Goal: Communication & Community: Answer question/provide support

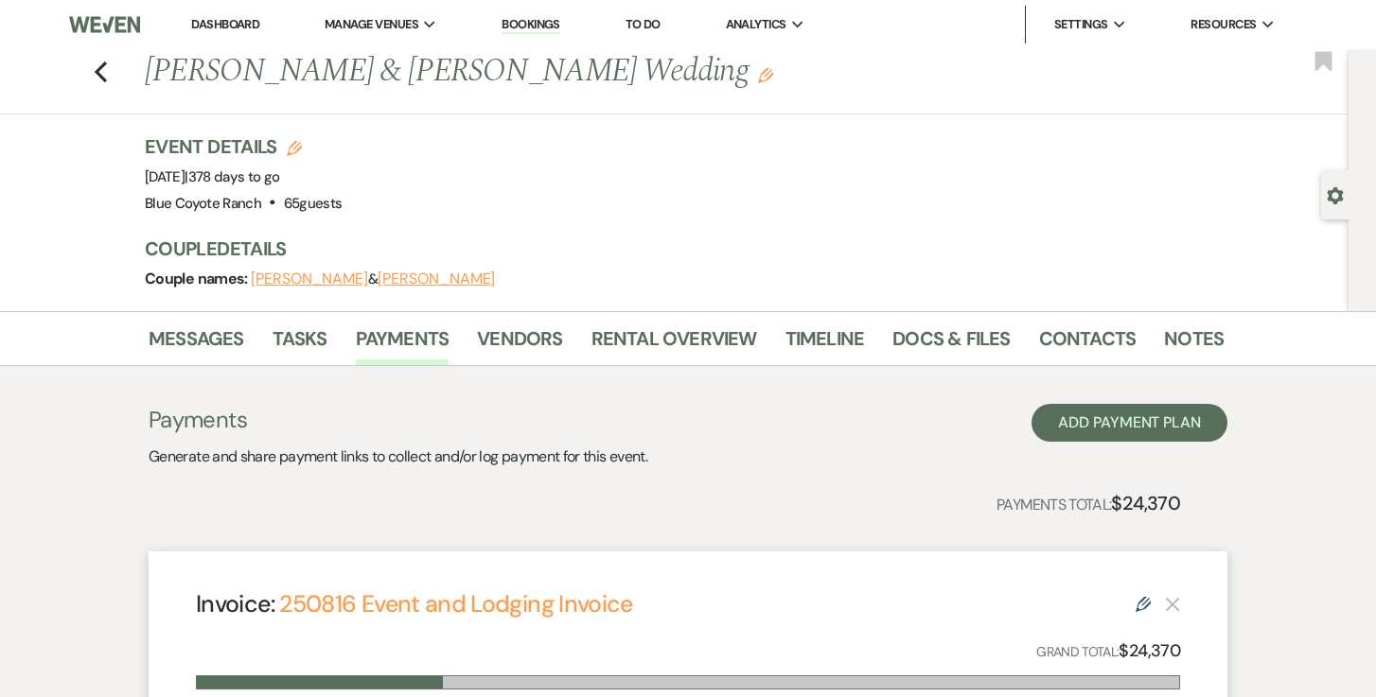
click at [92, 74] on div "Previous [PERSON_NAME] & [PERSON_NAME] Wedding Edit Bookmark" at bounding box center [670, 81] width 1358 height 65
click at [102, 75] on icon "Previous" at bounding box center [101, 72] width 14 height 23
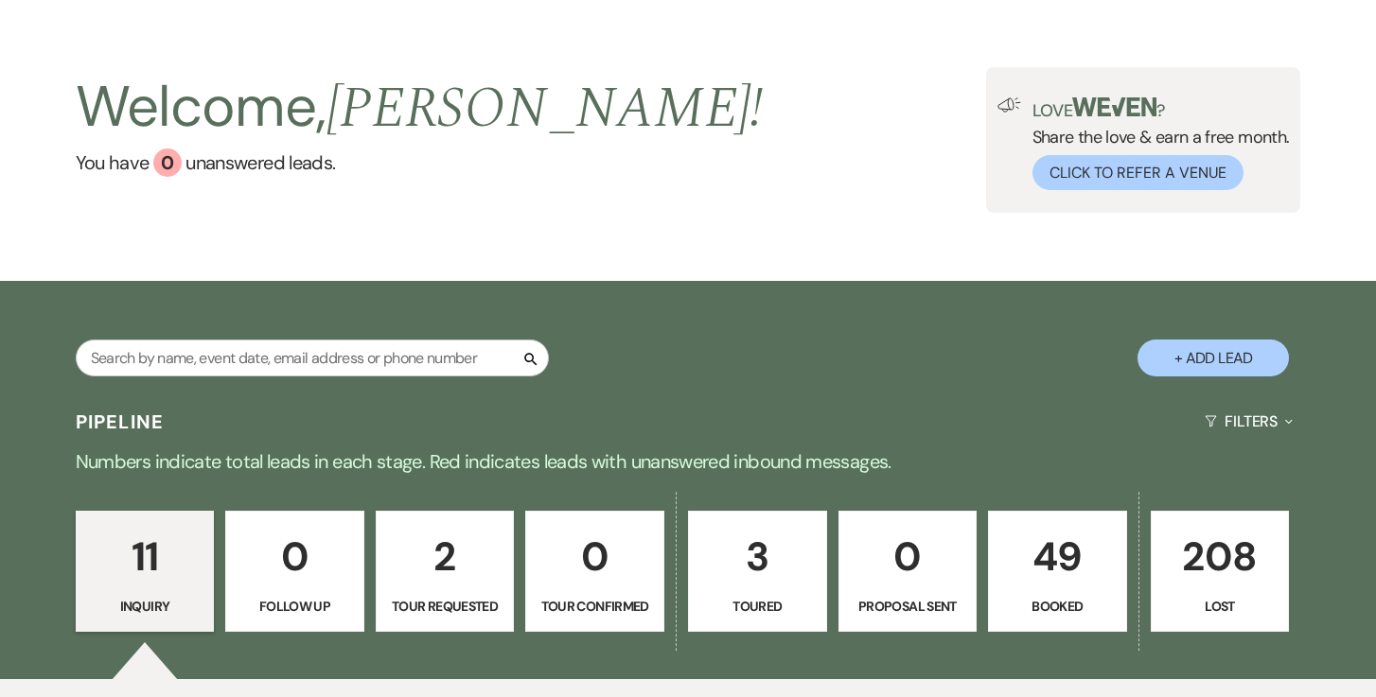
scroll to position [73, 0]
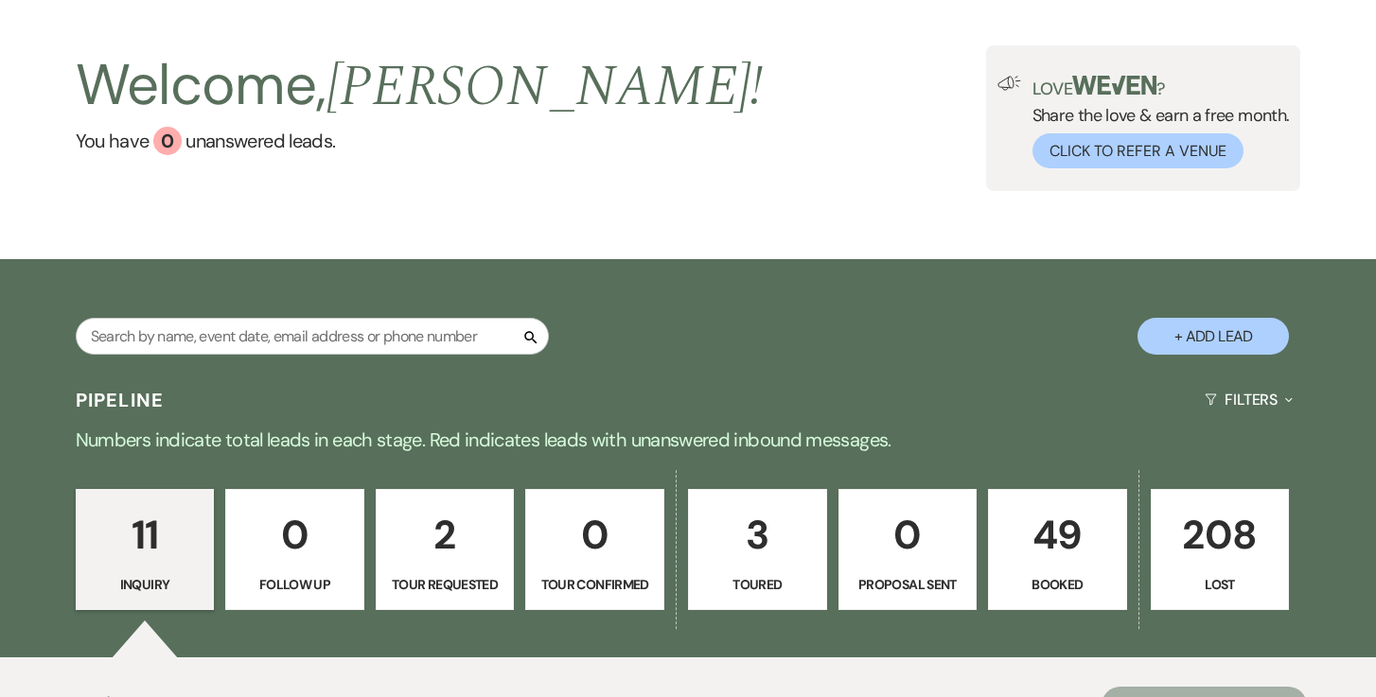
click at [1027, 561] on p "49" at bounding box center [1057, 534] width 115 height 63
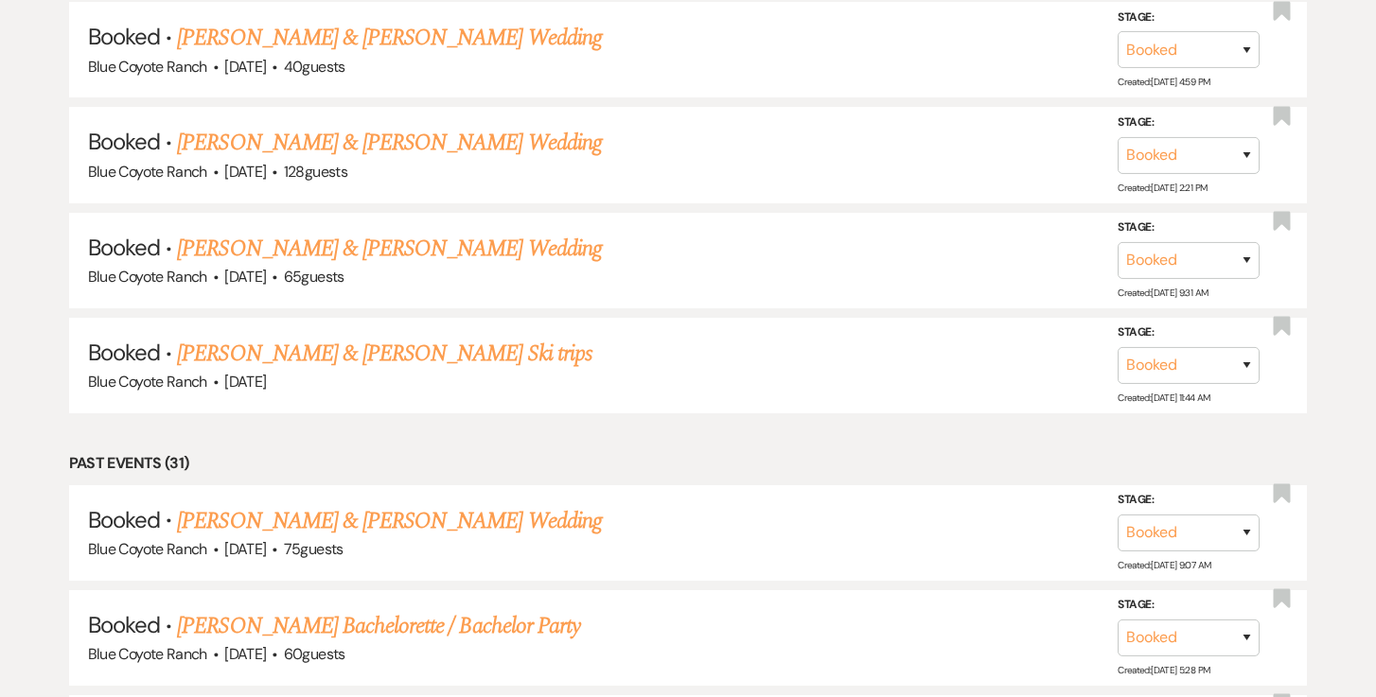
scroll to position [2425, 0]
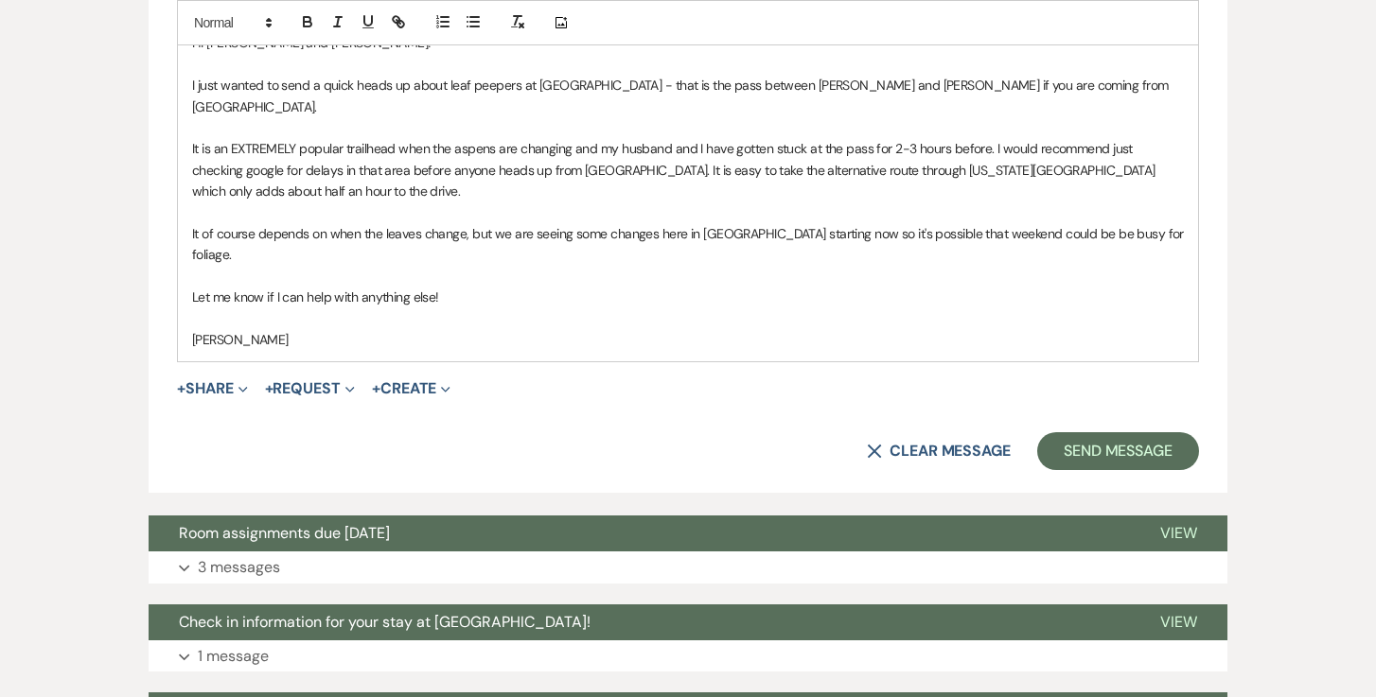
scroll to position [1055, 0]
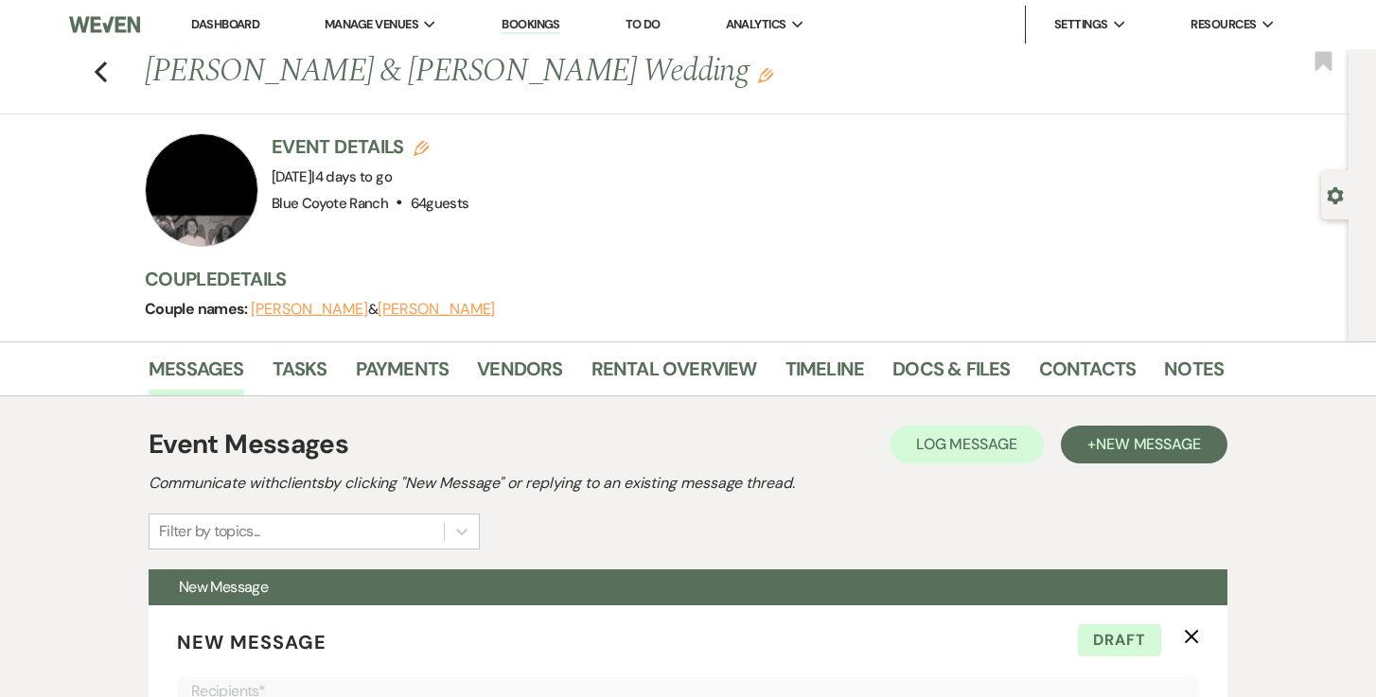
click at [198, 24] on link "Dashboard" at bounding box center [225, 24] width 68 height 16
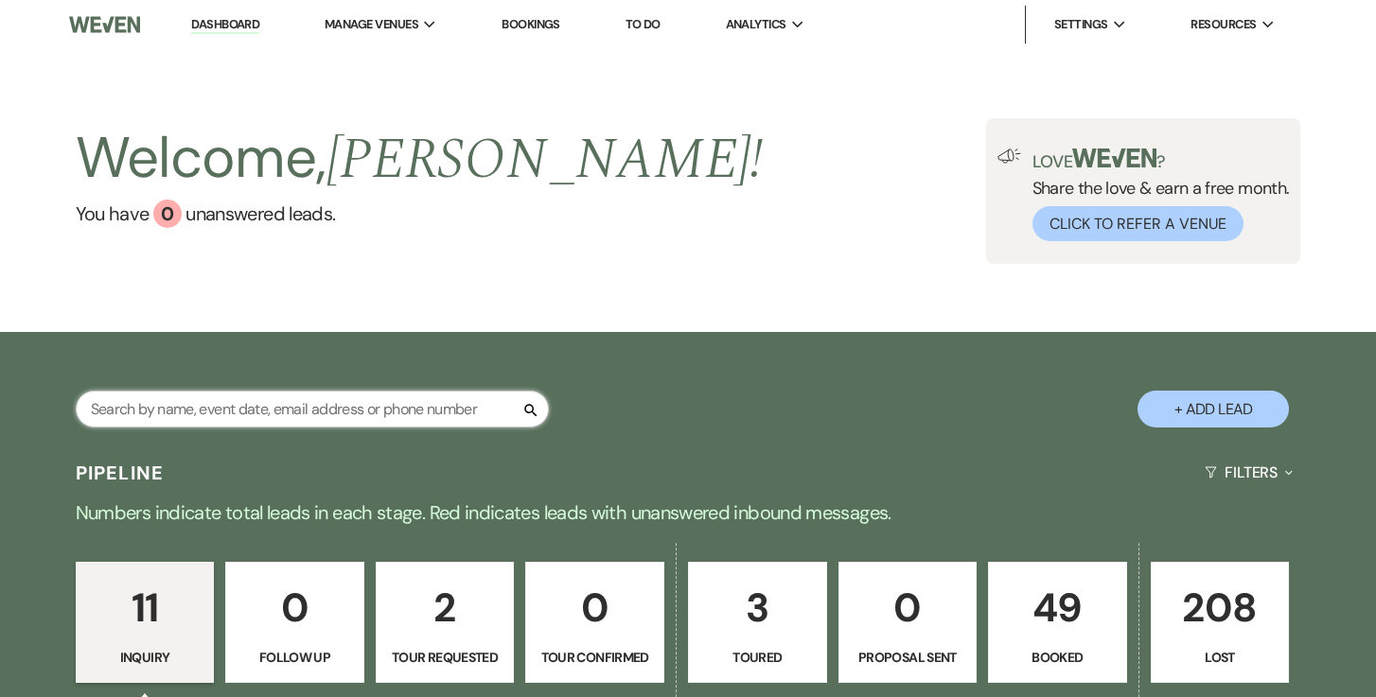
click at [296, 415] on input "text" at bounding box center [312, 409] width 473 height 37
type input "tori"
select select "8"
select select "5"
select select "8"
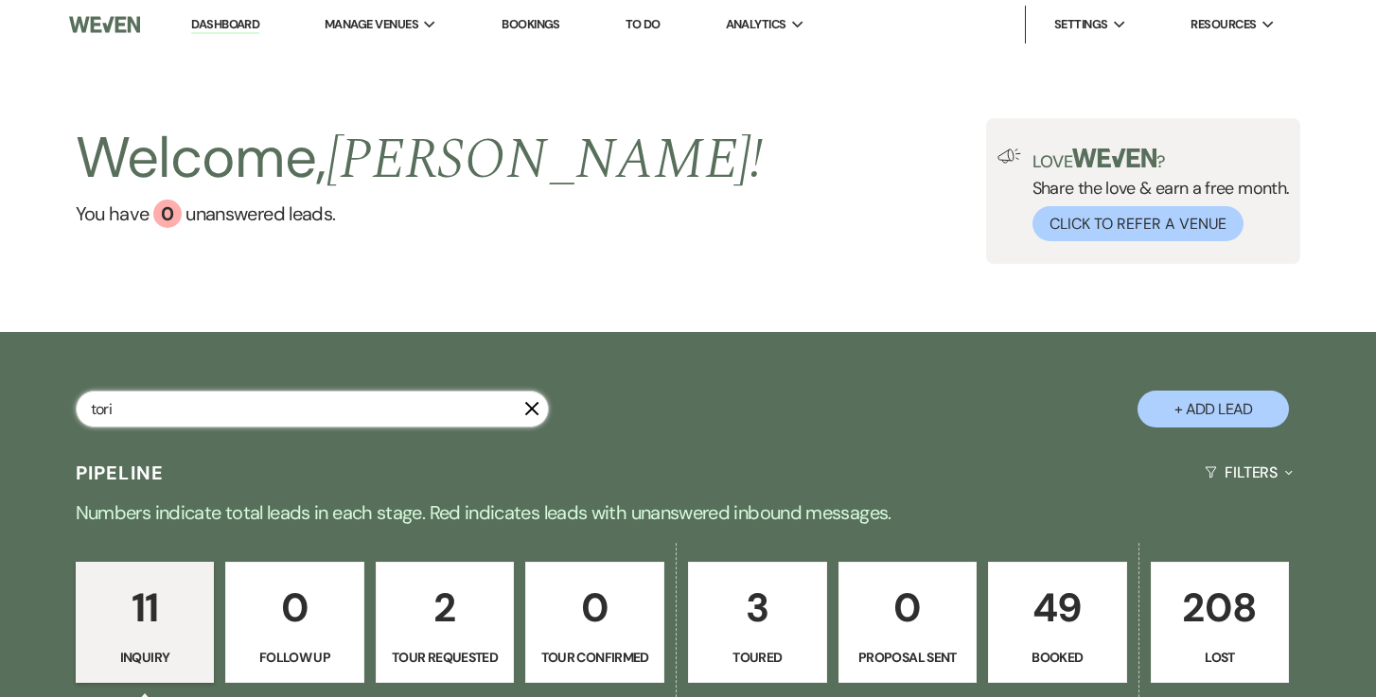
select select "5"
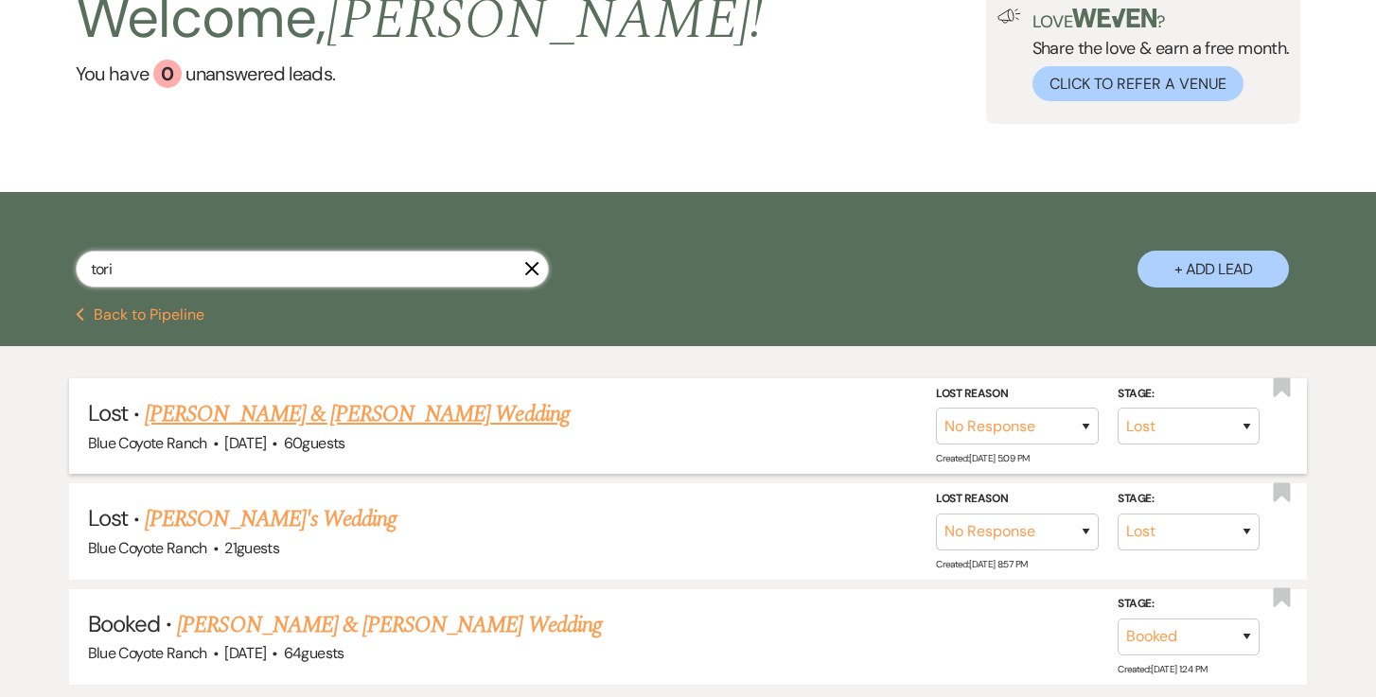
scroll to position [192, 0]
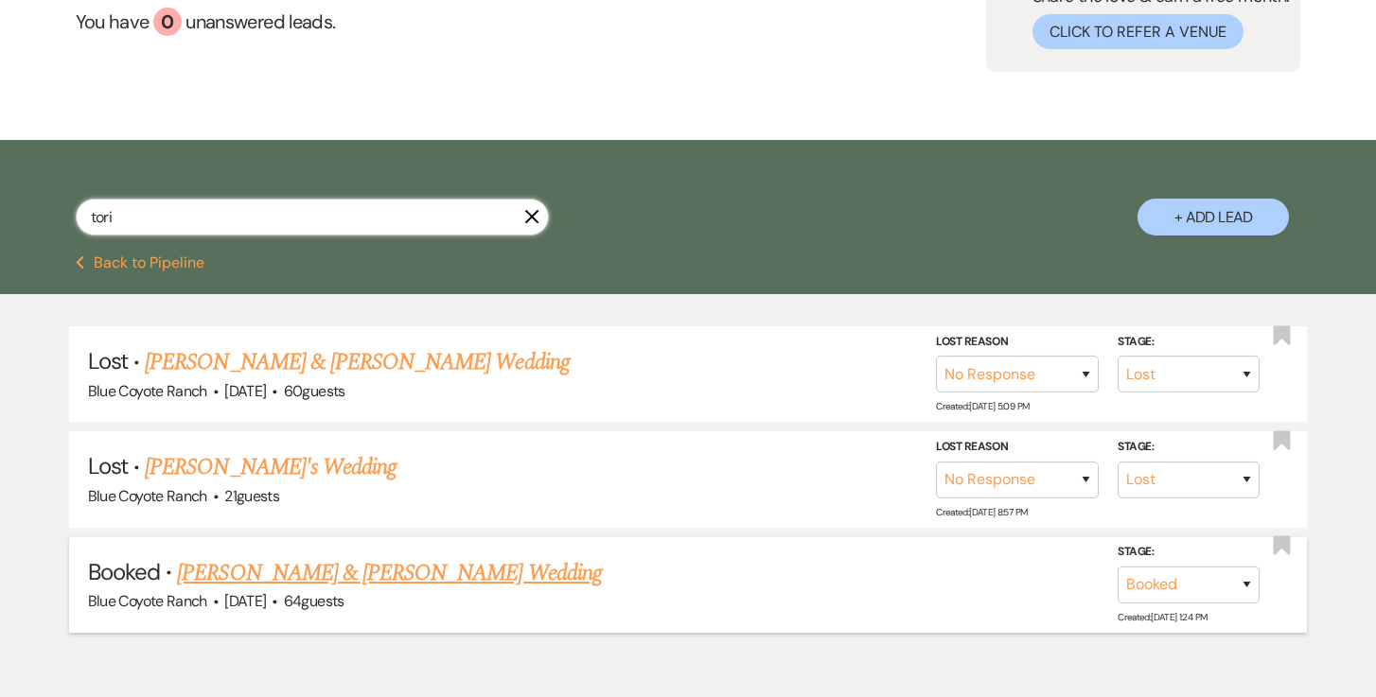
type input "tori"
click at [275, 572] on link "[PERSON_NAME] & [PERSON_NAME] Wedding" at bounding box center [389, 573] width 424 height 34
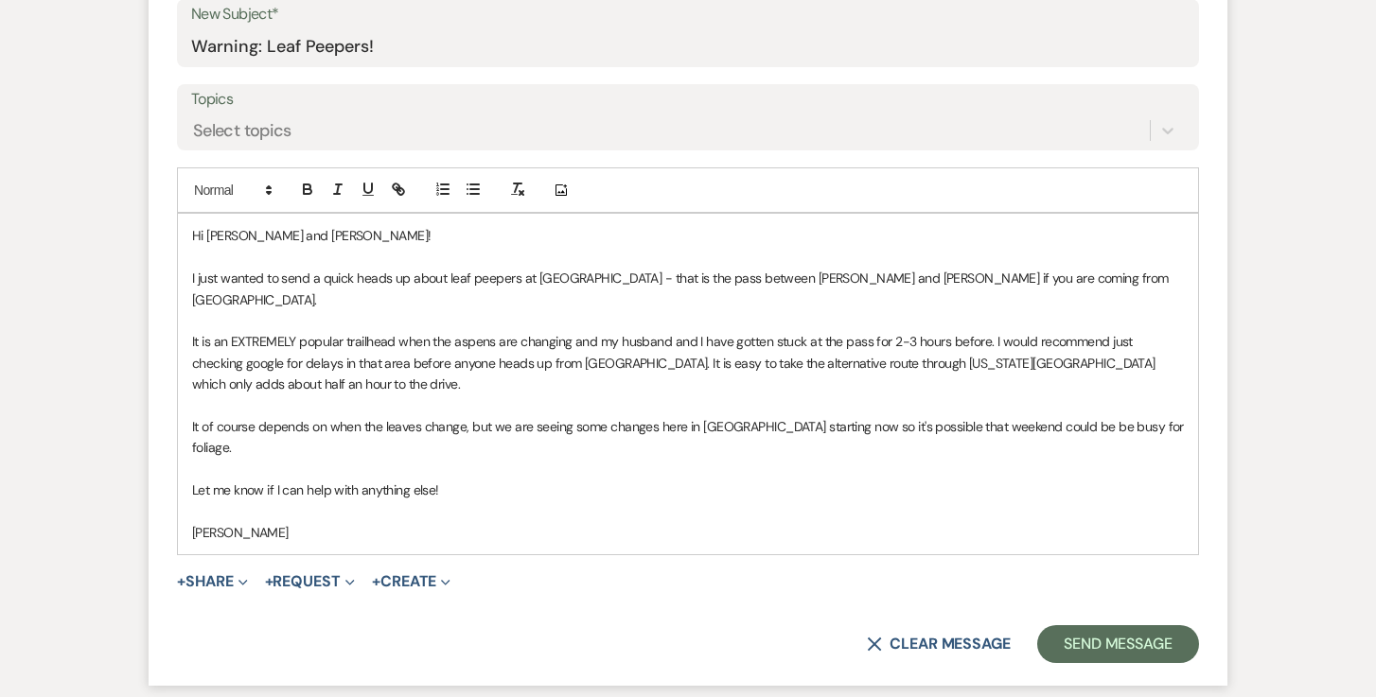
scroll to position [842, 0]
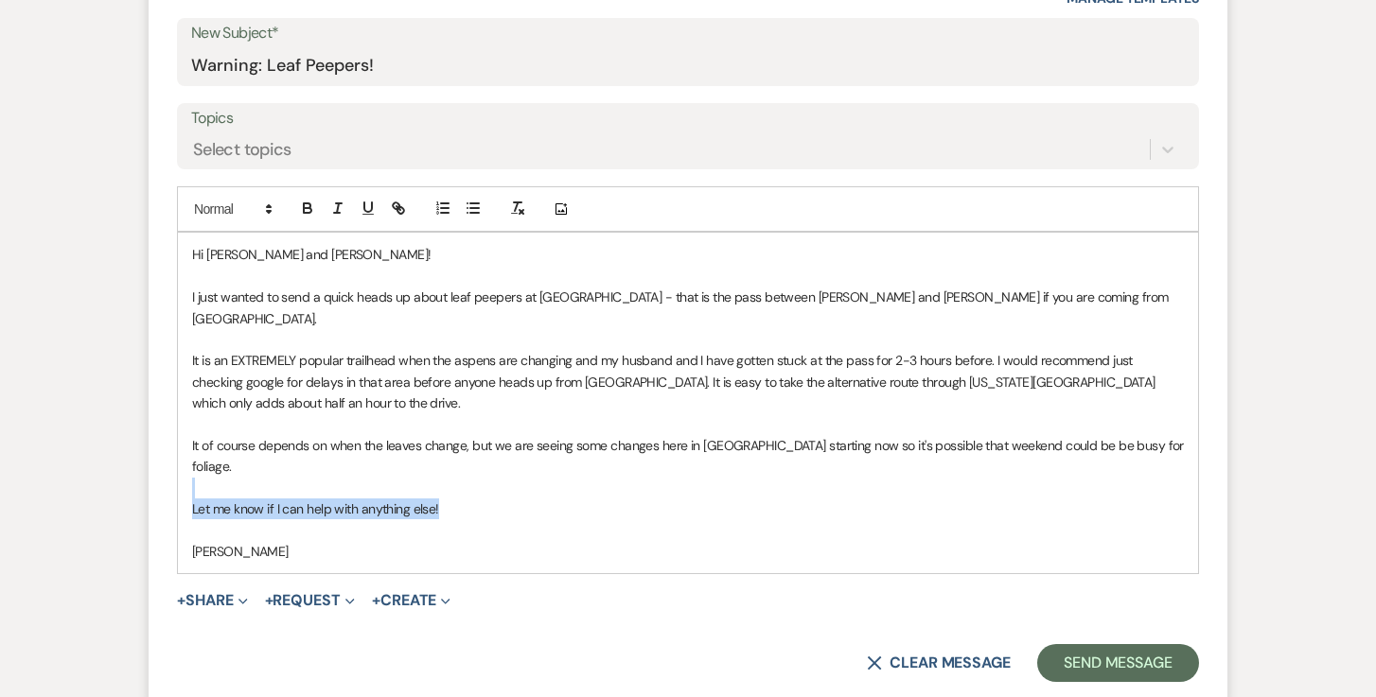
drag, startPoint x: 459, startPoint y: 466, endPoint x: 507, endPoint y: 453, distance: 49.8
click at [507, 454] on div "Hi [PERSON_NAME] and [PERSON_NAME]! I just wanted to send a quick heads up abou…" at bounding box center [688, 403] width 1020 height 341
click at [507, 478] on p at bounding box center [688, 488] width 992 height 21
drag, startPoint x: 495, startPoint y: 468, endPoint x: 172, endPoint y: 458, distance: 322.9
click at [172, 459] on form "New Message X Draft Recipients* Planning Portal Users ( [PERSON_NAME] ) Insert …" at bounding box center [688, 234] width 1079 height 942
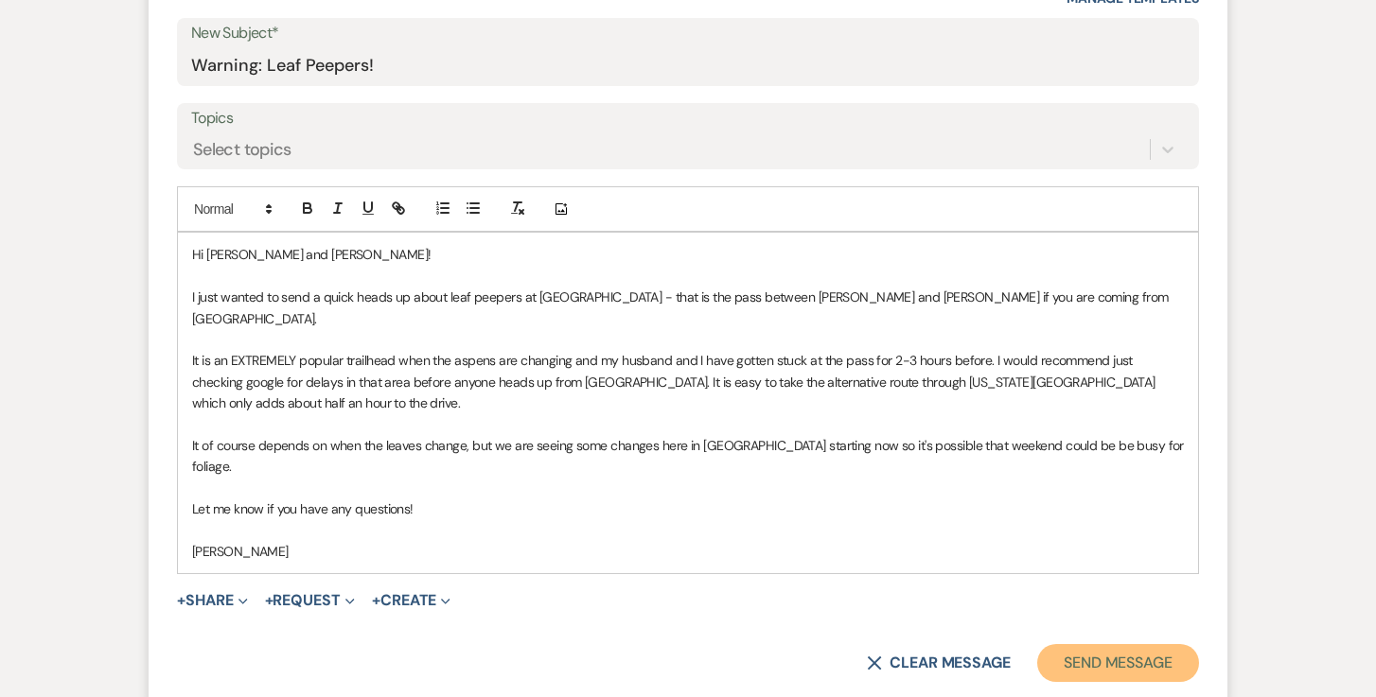
click at [1082, 644] on button "Send Message" at bounding box center [1118, 663] width 162 height 38
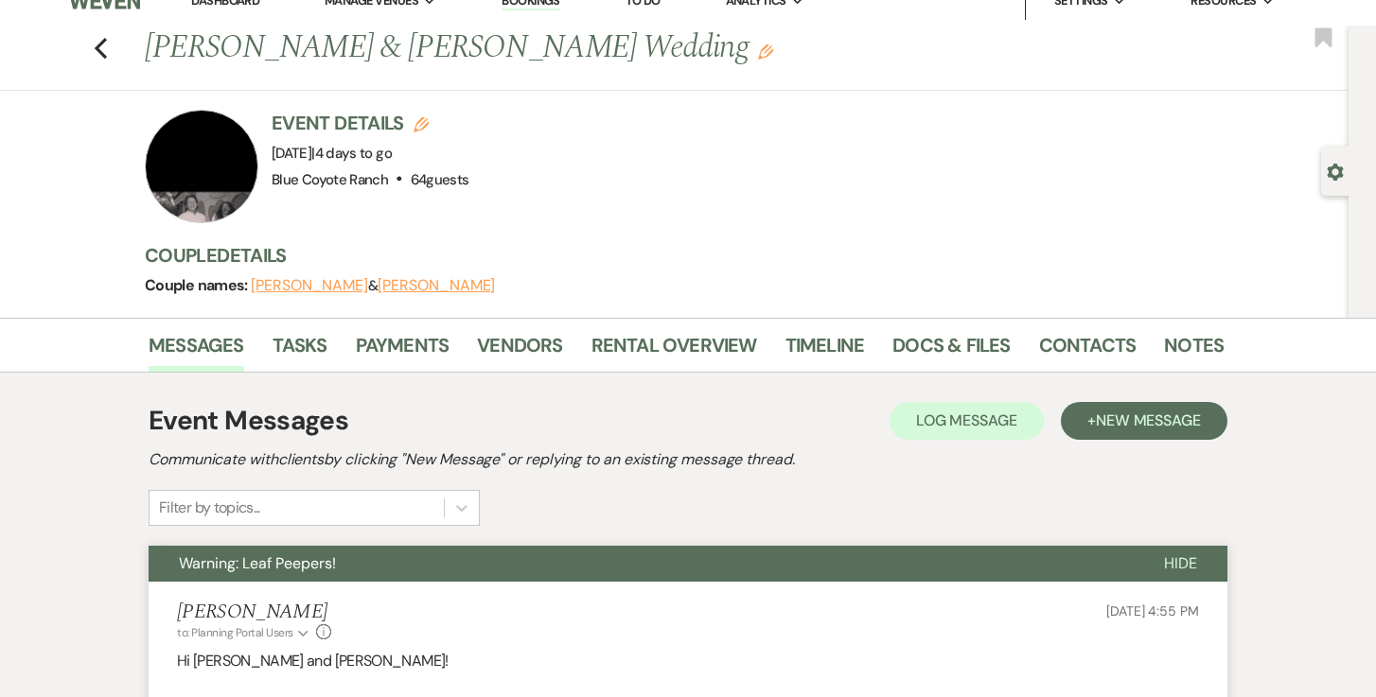
scroll to position [0, 0]
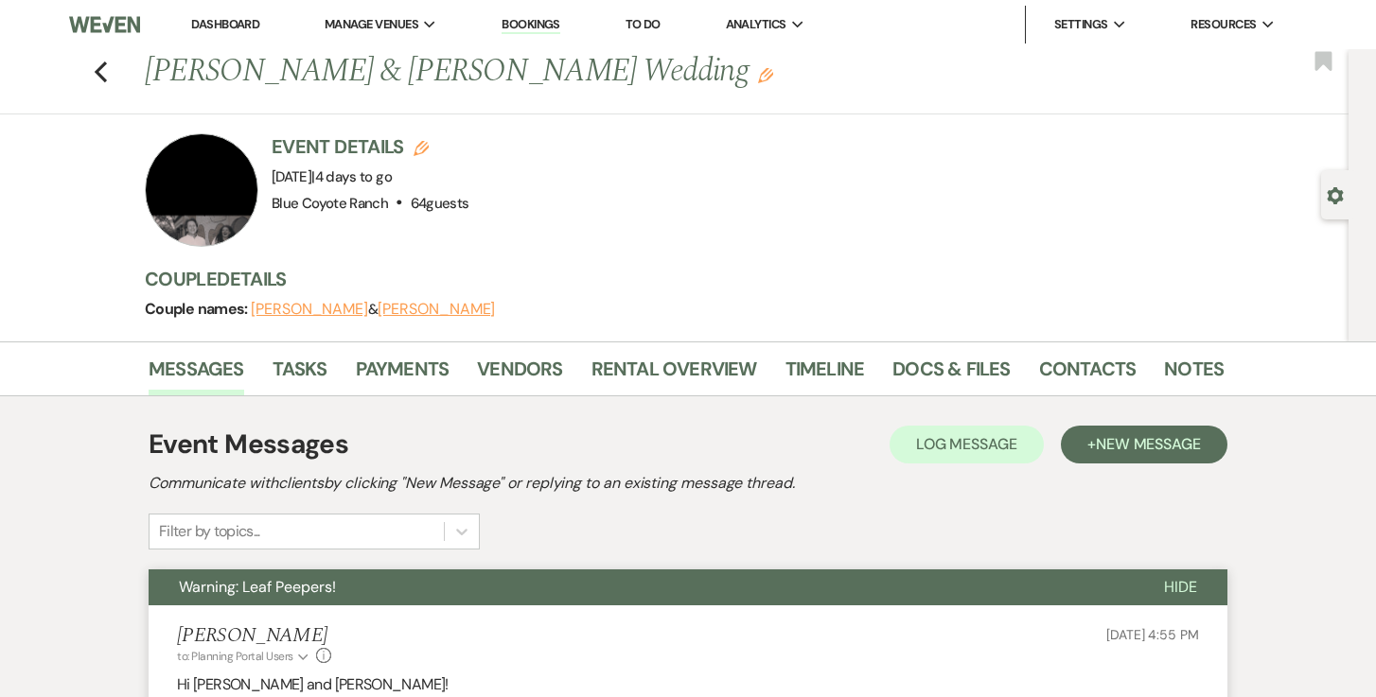
click at [227, 25] on link "Dashboard" at bounding box center [225, 24] width 68 height 16
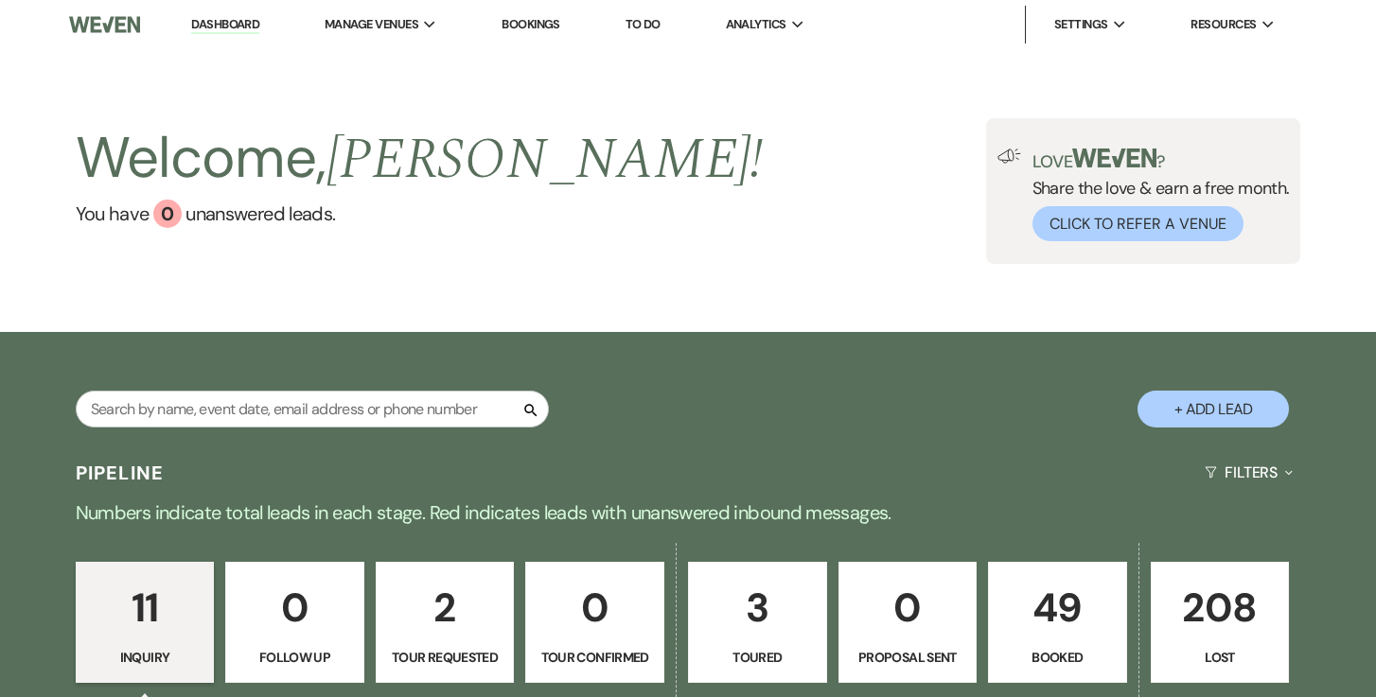
click at [1062, 585] on p "49" at bounding box center [1057, 607] width 115 height 63
